Goal: Task Accomplishment & Management: Use online tool/utility

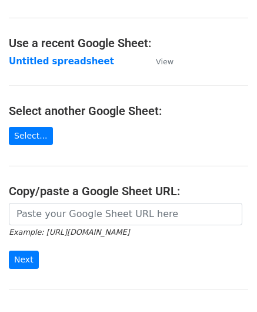
scroll to position [118, 0]
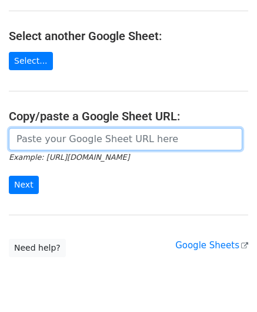
click at [41, 144] on input "url" at bounding box center [126, 139] width 234 height 22
paste input "https://docs.google.com/spreadsheets/d/1bRSAEWKQ6FwrblUgOK5A92uX1rgrTzwFMcjCAt2…"
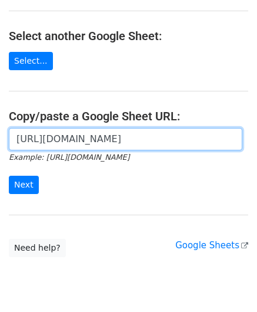
scroll to position [0, 262]
type input "https://docs.google.com/spreadsheets/d/1bRSAEWKQ6FwrblUgOK5A92uX1rgrTzwFMcjCAt2…"
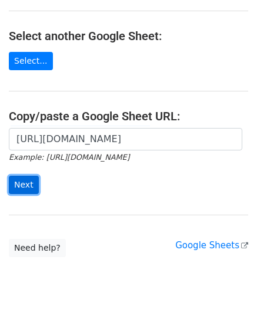
click at [22, 187] on input "Next" at bounding box center [24, 185] width 30 height 18
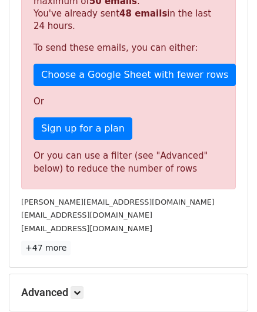
scroll to position [339, 0]
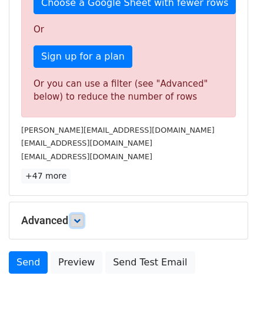
click at [81, 218] on icon at bounding box center [77, 220] width 7 height 7
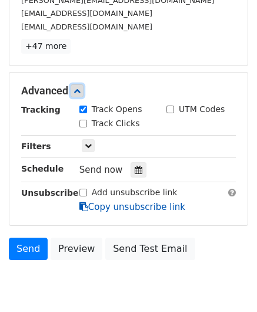
scroll to position [493, 0]
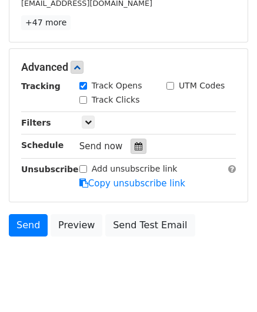
click at [135, 142] on icon at bounding box center [139, 146] width 8 height 8
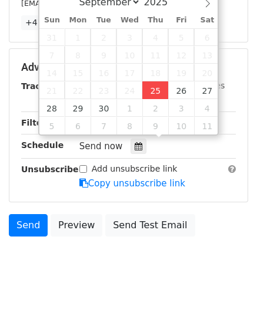
type input "[DATE] 12:00"
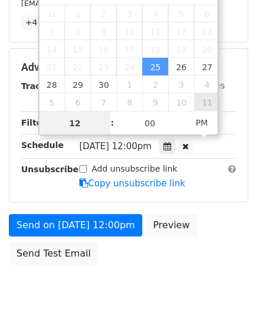
paste input "8"
type input "8"
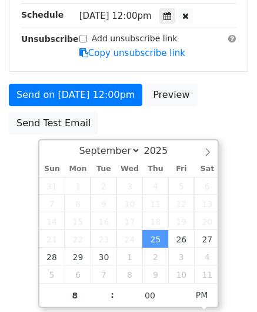
type input "[DATE] 20:00"
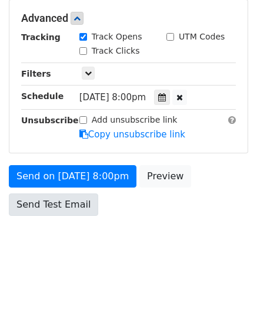
scroll to position [540, 0]
